Goal: Task Accomplishment & Management: Use online tool/utility

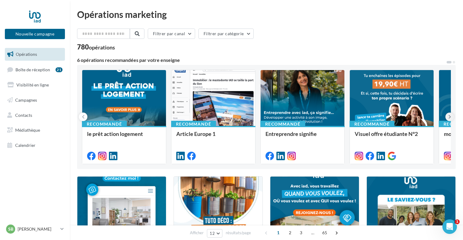
click at [450, 116] on icon at bounding box center [449, 117] width 3 height 6
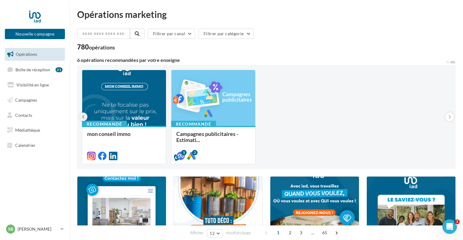
click at [85, 116] on button at bounding box center [83, 116] width 8 height 8
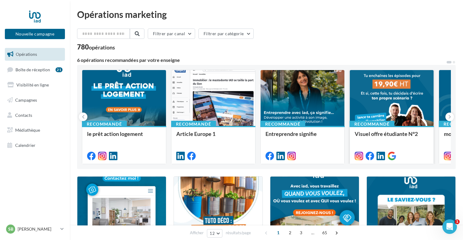
click at [375, 135] on span "Visuel offre étudiante N°2" at bounding box center [385, 133] width 63 height 7
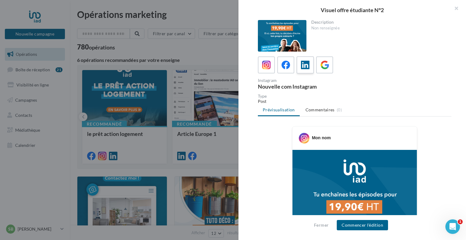
click at [307, 67] on icon at bounding box center [305, 65] width 9 height 9
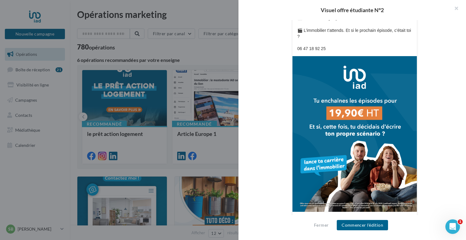
scroll to position [182, 0]
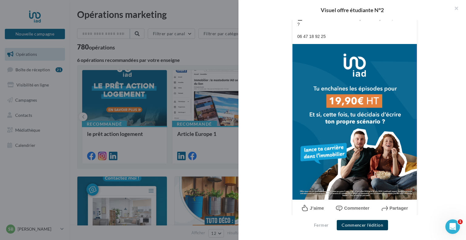
click at [360, 225] on button "Commencer l'édition" at bounding box center [362, 225] width 51 height 10
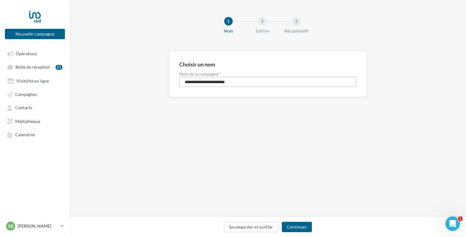
click at [245, 82] on input "**********" at bounding box center [267, 82] width 177 height 10
type input "**********"
click at [296, 228] on button "Continuer" at bounding box center [297, 227] width 30 height 10
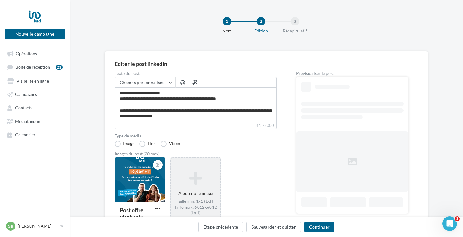
click at [184, 190] on div "Ajouter une image Taille min: 1x1 (LxH) Taille max: 6012x6012 (LxH) Format: jpg…" at bounding box center [195, 196] width 49 height 56
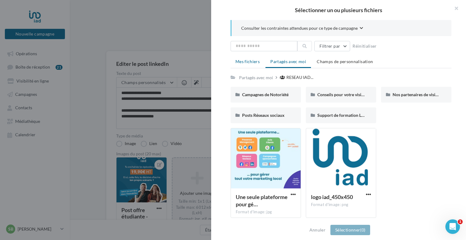
click at [246, 59] on li "Mes fichiers" at bounding box center [247, 61] width 34 height 11
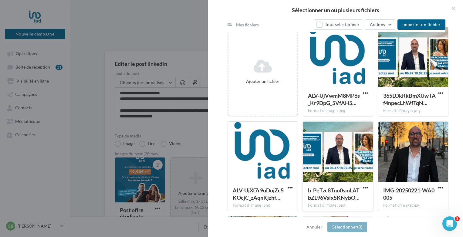
scroll to position [91, 0]
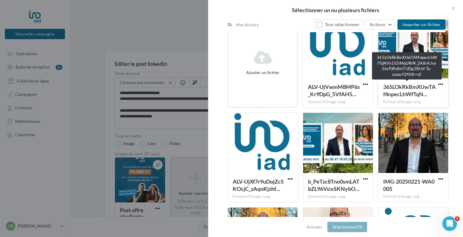
click at [399, 87] on span "365LOkRkBmXUwTAf4npecLhWfTqN…" at bounding box center [409, 90] width 52 height 14
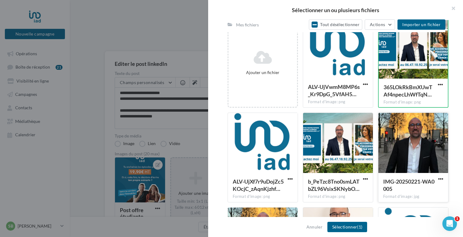
click at [398, 142] on div at bounding box center [413, 143] width 70 height 61
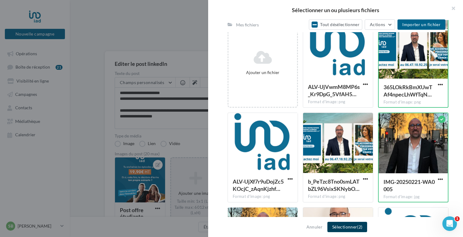
click at [353, 228] on button "Sélectionner (2)" at bounding box center [347, 227] width 40 height 10
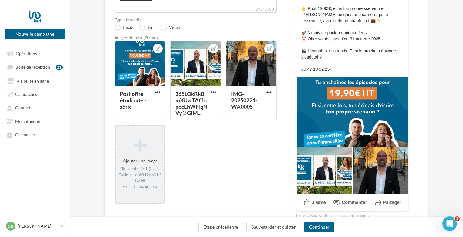
scroll to position [121, 0]
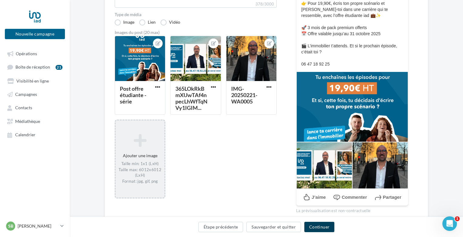
click at [323, 225] on button "Continuer" at bounding box center [319, 227] width 30 height 10
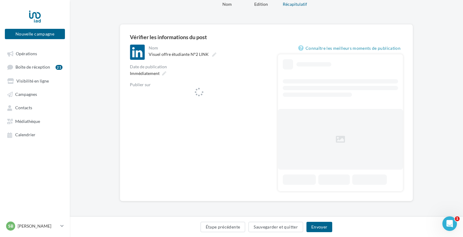
scroll to position [26, 0]
click at [191, 93] on span "Profil sébastien Vadde, Sebastien" at bounding box center [191, 96] width 88 height 7
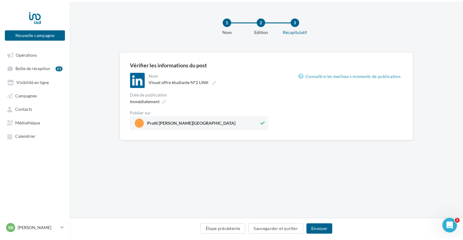
scroll to position [0, 0]
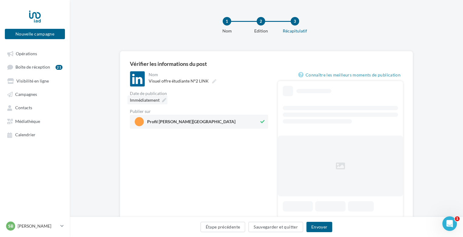
click at [159, 100] on div "Immédiatement" at bounding box center [147, 100] width 40 height 9
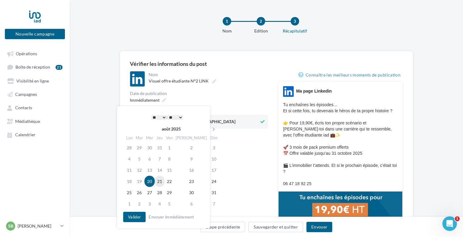
click at [163, 183] on td "21" at bounding box center [160, 181] width 10 height 11
click at [163, 115] on select "* * * * * * * * * * ** ** ** ** ** ** ** ** ** ** ** ** ** **" at bounding box center [158, 117] width 15 height 5
click at [136, 214] on button "Valider" at bounding box center [134, 217] width 22 height 10
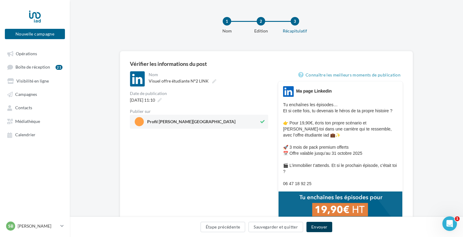
click at [321, 228] on button "Envoyer" at bounding box center [319, 227] width 26 height 10
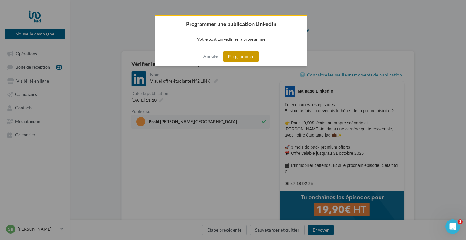
click at [240, 59] on button "Programmer" at bounding box center [241, 56] width 36 height 10
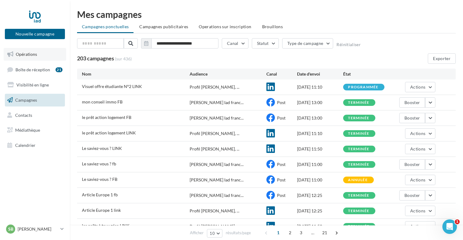
click at [27, 59] on link "Opérations" at bounding box center [35, 54] width 62 height 13
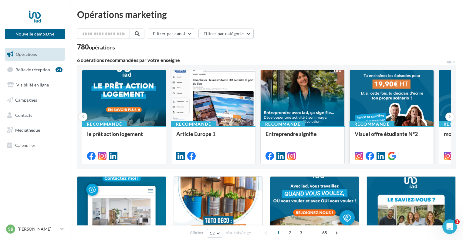
click at [378, 136] on span "Visuel offre étudiante N°2" at bounding box center [385, 133] width 63 height 7
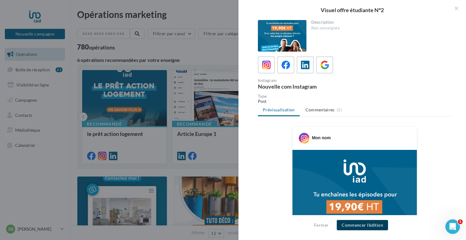
click at [367, 224] on button "Commencer l'édition" at bounding box center [362, 225] width 51 height 10
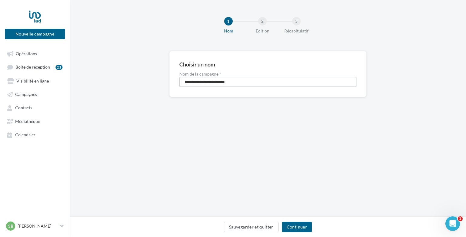
click at [241, 81] on input "**********" at bounding box center [267, 82] width 177 height 10
type input "**********"
click at [292, 230] on button "Continuer" at bounding box center [297, 227] width 30 height 10
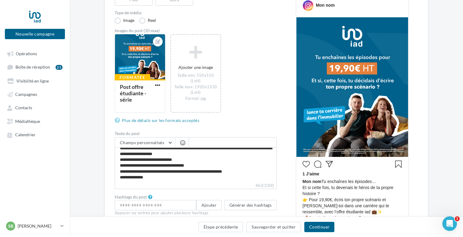
scroll to position [91, 0]
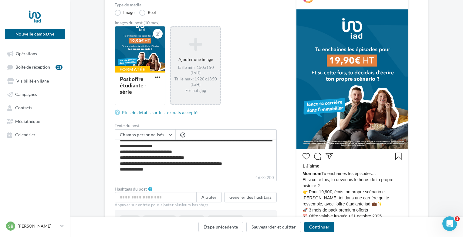
click at [198, 74] on div "Taille min: 150x150 (LxH) Taille max: 1920x1350 (LxH) Format: jpg" at bounding box center [195, 79] width 44 height 28
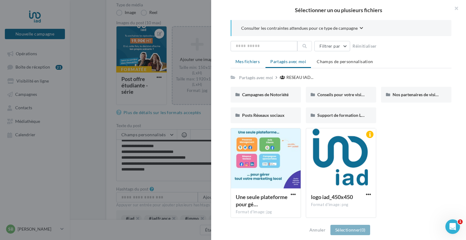
click at [249, 62] on span "Mes fichiers" at bounding box center [247, 61] width 24 height 5
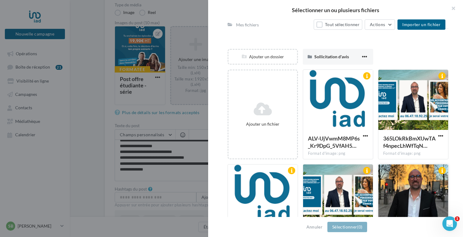
scroll to position [61, 0]
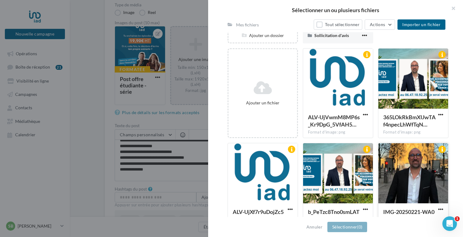
click at [411, 165] on div at bounding box center [413, 173] width 70 height 61
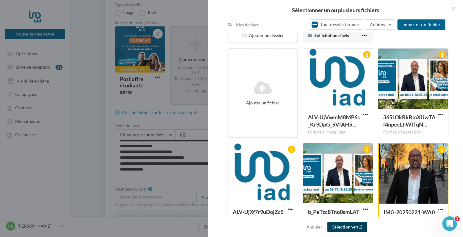
click at [350, 227] on button "Sélectionner (1)" at bounding box center [347, 227] width 40 height 10
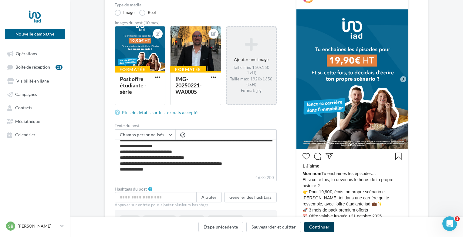
click at [320, 225] on button "Continuer" at bounding box center [319, 227] width 30 height 10
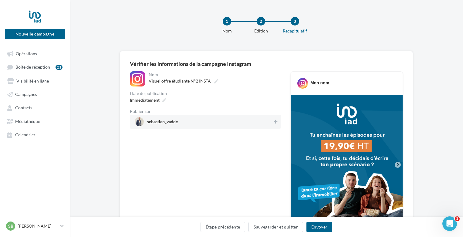
click at [197, 122] on span "sebastien_vadde" at bounding box center [204, 121] width 138 height 9
click at [323, 228] on button "Envoyer" at bounding box center [319, 227] width 26 height 10
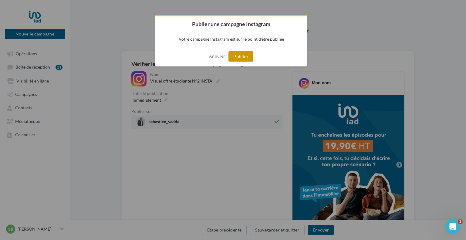
click at [241, 53] on button "Publier" at bounding box center [240, 56] width 25 height 10
